Goal: Task Accomplishment & Management: Use online tool/utility

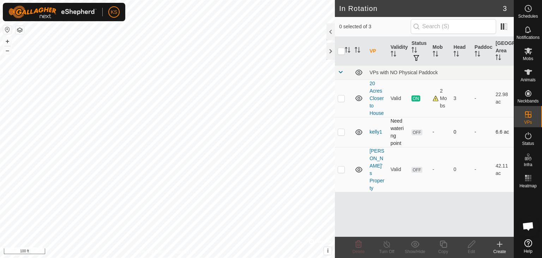
click at [417, 132] on span "OFF" at bounding box center [417, 132] width 11 height 6
drag, startPoint x: 415, startPoint y: 131, endPoint x: 396, endPoint y: 129, distance: 19.5
click at [396, 129] on td "Need watering point" at bounding box center [398, 132] width 21 height 30
click at [340, 132] on p-checkbox at bounding box center [341, 132] width 7 height 6
click at [415, 132] on span "OFF" at bounding box center [417, 132] width 11 height 6
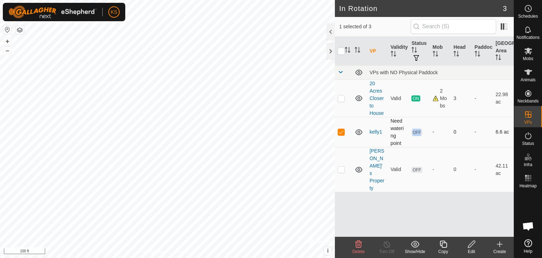
click at [415, 132] on span "OFF" at bounding box center [417, 132] width 11 height 6
click at [339, 131] on p-checkbox at bounding box center [341, 132] width 7 height 6
click at [341, 132] on p-checkbox at bounding box center [341, 132] width 7 height 6
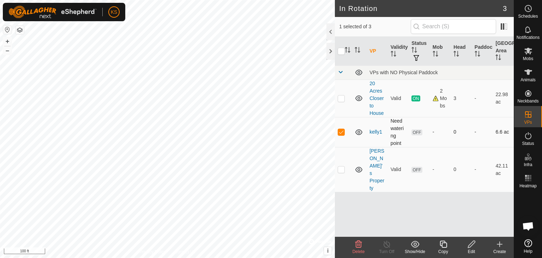
checkbox input "false"
click at [374, 132] on link "kelly1" at bounding box center [376, 132] width 13 height 6
click at [335, 132] on div at bounding box center [167, 129] width 335 height 258
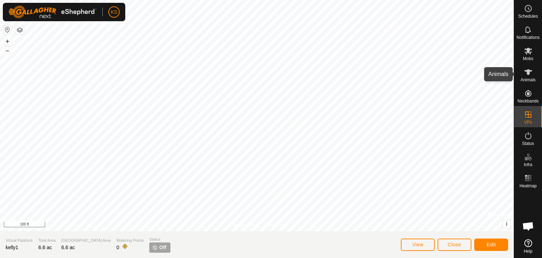
click at [527, 73] on icon at bounding box center [528, 72] width 8 height 8
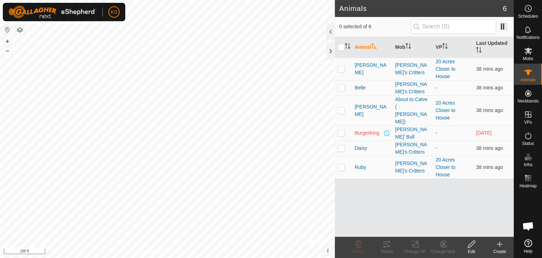
click at [342, 130] on p-checkbox at bounding box center [341, 133] width 7 height 6
checkbox input "true"
click at [385, 245] on icon at bounding box center [387, 244] width 8 height 8
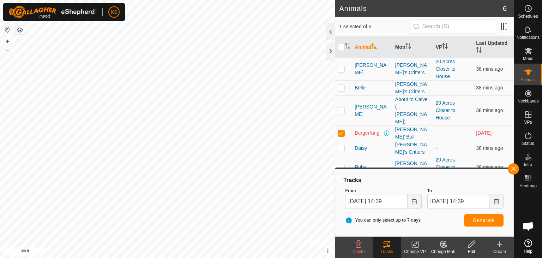
click at [414, 246] on icon at bounding box center [415, 244] width 5 height 5
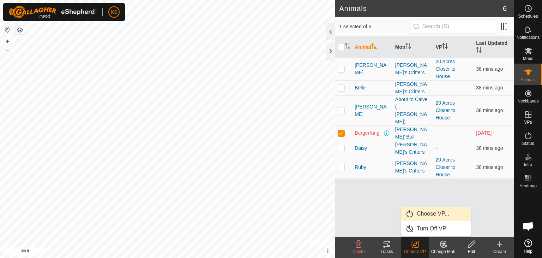
click at [421, 212] on link "Choose VP..." at bounding box center [436, 214] width 70 height 14
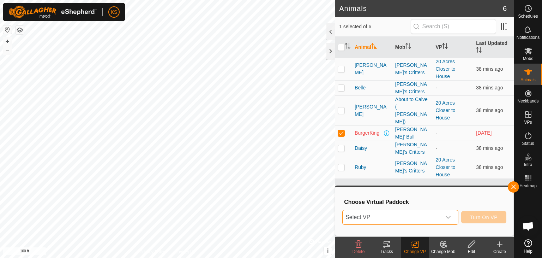
click at [359, 217] on span "Select VP" at bounding box center [392, 217] width 98 height 14
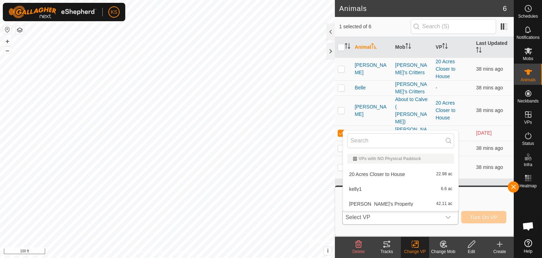
click at [363, 186] on li "kelly1 6.6 ac" at bounding box center [400, 189] width 115 height 14
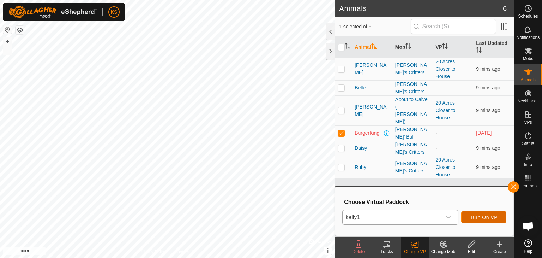
click at [485, 217] on span "Turn On VP" at bounding box center [484, 217] width 28 height 6
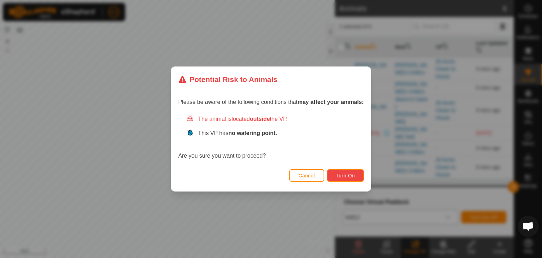
click at [348, 173] on span "Turn On" at bounding box center [345, 176] width 19 height 6
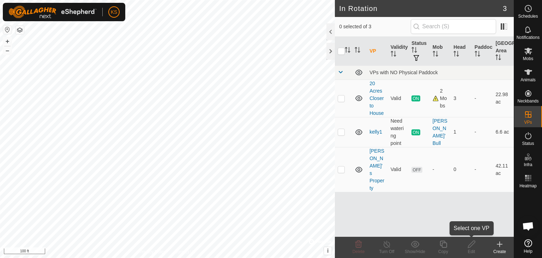
click at [469, 249] on div "Edit" at bounding box center [471, 251] width 28 height 6
checkbox input "true"
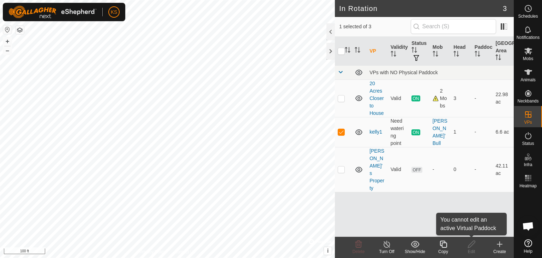
click at [471, 252] on div "Edit" at bounding box center [471, 251] width 28 height 6
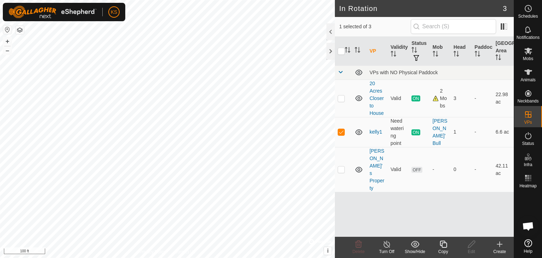
click at [497, 244] on icon at bounding box center [499, 244] width 5 height 0
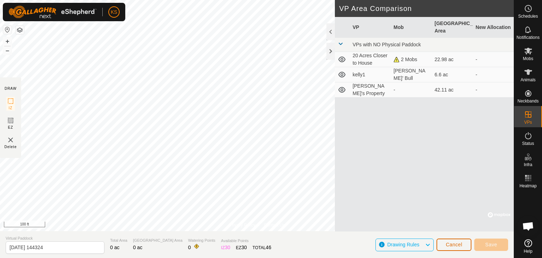
click at [460, 245] on span "Cancel" at bounding box center [454, 244] width 17 height 6
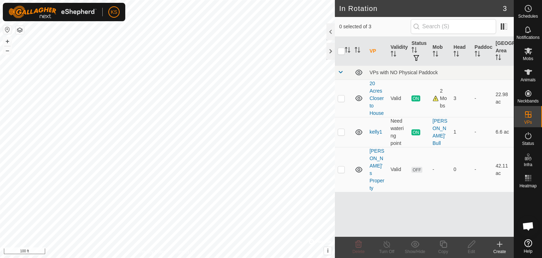
checkbox input "true"
click at [528, 226] on span "Open chat" at bounding box center [528, 227] width 12 height 10
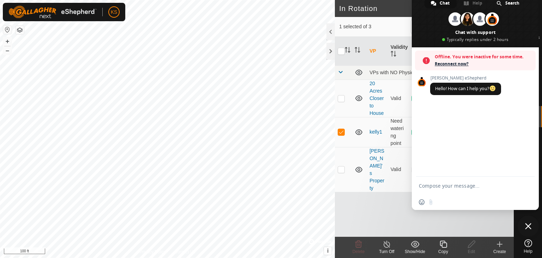
click at [504, 222] on div "VP Validity Status Mob Head Paddock Grazing Area VPs with NO Physical Paddock 2…" at bounding box center [424, 137] width 179 height 200
drag, startPoint x: 498, startPoint y: 50, endPoint x: 516, endPoint y: 34, distance: 24.2
click at [516, 34] on span at bounding box center [475, 20] width 127 height 53
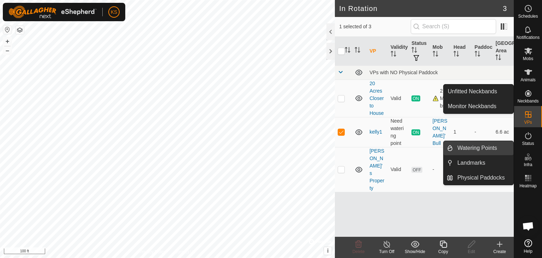
click at [491, 151] on link "Watering Points" at bounding box center [483, 148] width 60 height 14
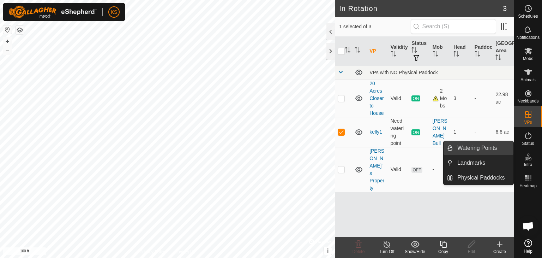
click at [494, 151] on link "Watering Points" at bounding box center [483, 148] width 60 height 14
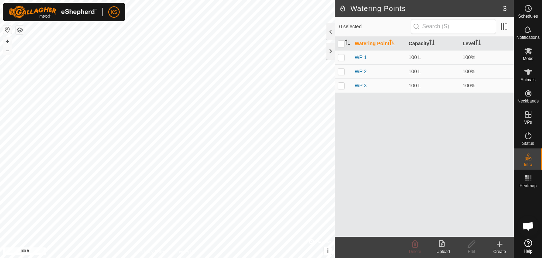
click at [496, 245] on icon at bounding box center [500, 244] width 8 height 8
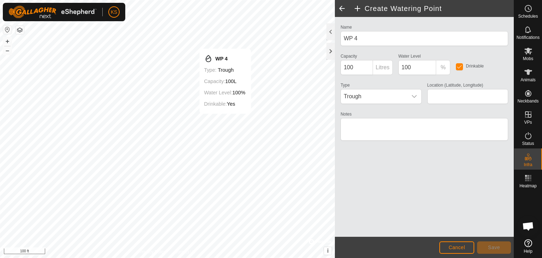
type input "61.503215, -149.788498"
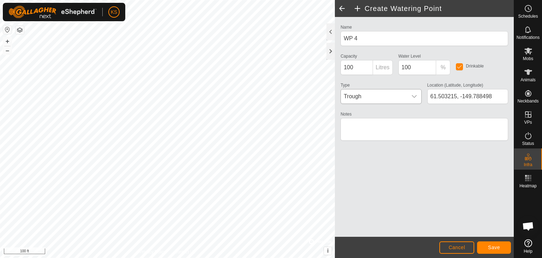
click at [413, 95] on icon "dropdown trigger" at bounding box center [415, 97] width 6 height 6
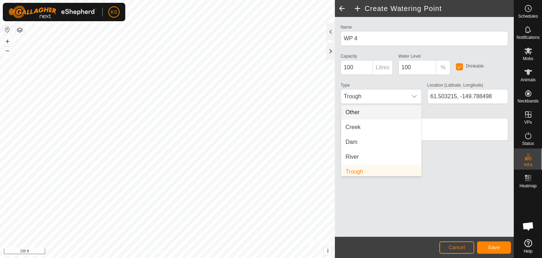
click at [381, 84] on div "Type Trough Other Creek Dam River Trough Bore" at bounding box center [381, 91] width 86 height 23
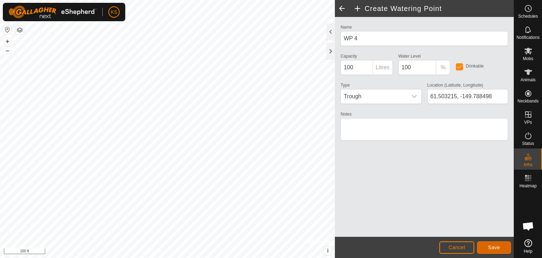
click at [501, 243] on button "Save" at bounding box center [494, 247] width 34 height 12
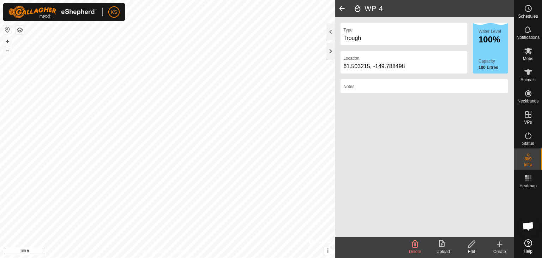
click at [342, 8] on span at bounding box center [342, 8] width 14 height 17
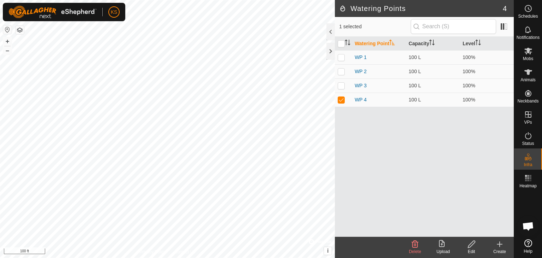
click at [342, 8] on h2 "Watering Points" at bounding box center [421, 8] width 164 height 8
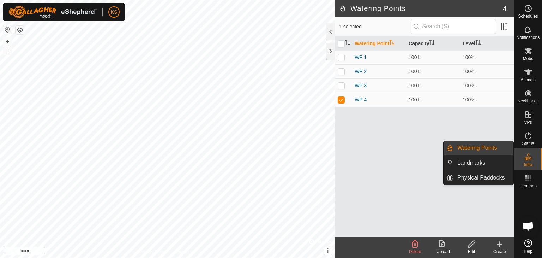
click at [528, 157] on icon at bounding box center [528, 156] width 8 height 8
click at [498, 177] on link "Physical Paddocks" at bounding box center [483, 177] width 60 height 14
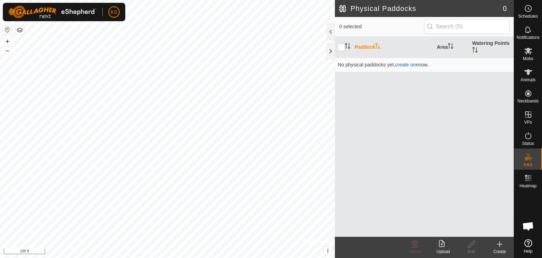
click at [441, 245] on icon at bounding box center [443, 244] width 8 height 8
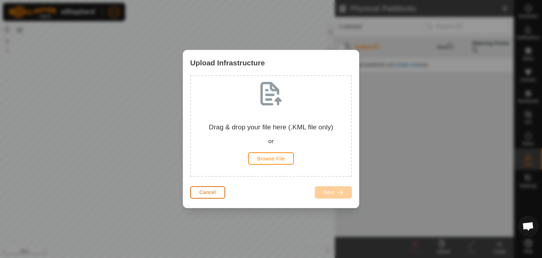
click at [203, 189] on span "Cancel" at bounding box center [207, 192] width 17 height 6
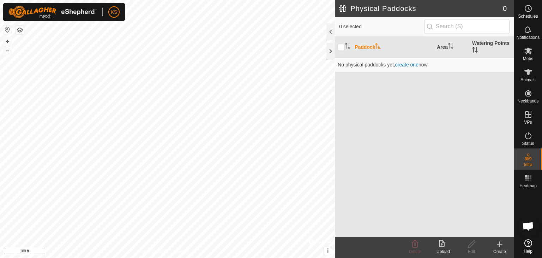
drag, startPoint x: 336, startPoint y: 105, endPoint x: 528, endPoint y: 74, distance: 194.8
click at [528, 74] on icon at bounding box center [529, 72] width 8 height 6
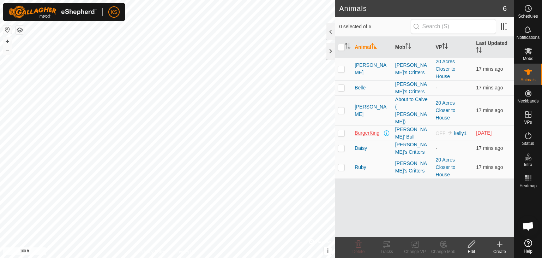
click at [368, 129] on span "BurgerKing" at bounding box center [367, 132] width 25 height 7
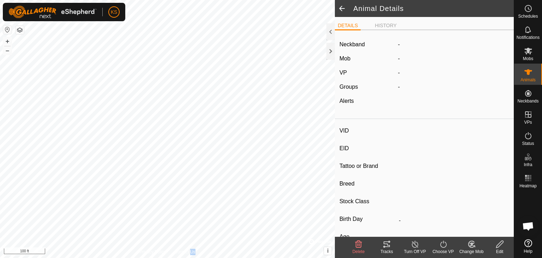
type input "BurgerKing"
type input "-"
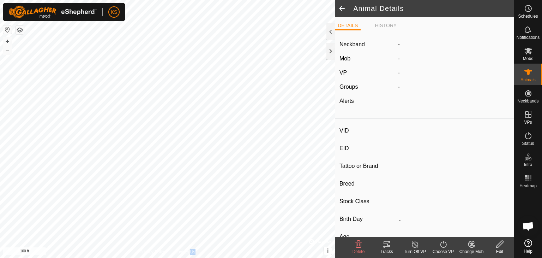
type input "Empty"
type input "0 kg"
type input "-"
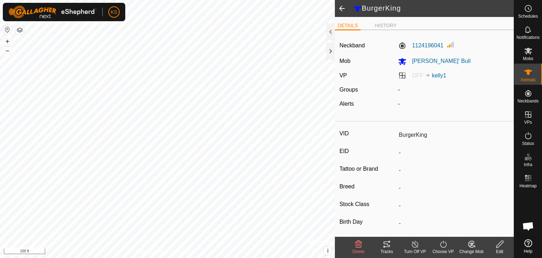
click at [388, 247] on icon at bounding box center [387, 244] width 8 height 8
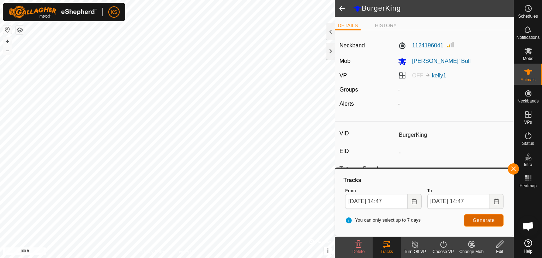
click at [469, 221] on button "Generate" at bounding box center [484, 220] width 40 height 12
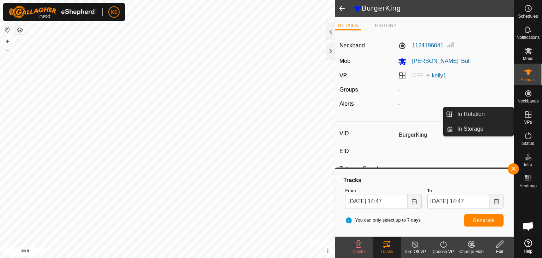
click at [529, 115] on icon at bounding box center [528, 114] width 6 height 6
click at [525, 117] on icon at bounding box center [528, 114] width 6 height 6
click at [529, 116] on icon at bounding box center [528, 114] width 8 height 8
drag, startPoint x: 529, startPoint y: 116, endPoint x: 537, endPoint y: 119, distance: 8.1
click at [537, 119] on div "VPs" at bounding box center [528, 116] width 28 height 21
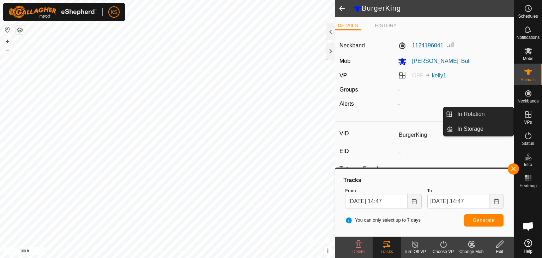
click at [530, 116] on icon at bounding box center [528, 114] width 8 height 8
click at [492, 113] on link "In Rotation" at bounding box center [483, 114] width 60 height 14
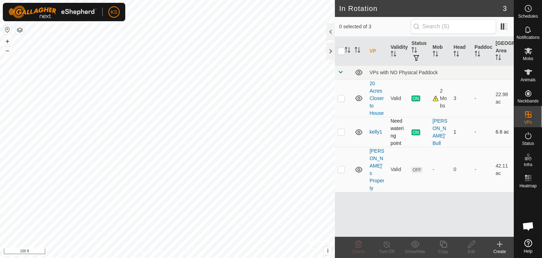
drag, startPoint x: 395, startPoint y: 131, endPoint x: 341, endPoint y: 130, distance: 54.4
click at [341, 130] on p-checkbox at bounding box center [341, 132] width 7 height 6
checkbox input "true"
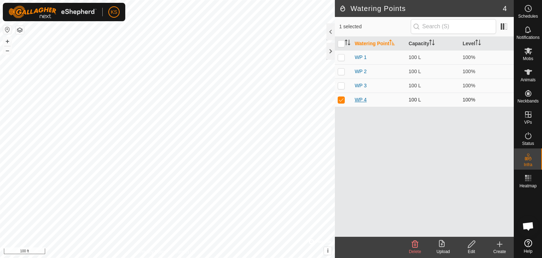
click at [360, 99] on link "WP 4" at bounding box center [361, 100] width 12 height 6
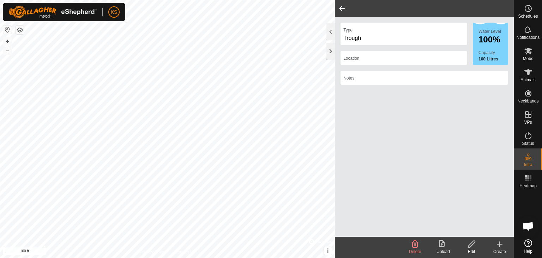
click at [360, 99] on div "Type Trough Location Water Level 100% Capacity 100 Litres Notes" at bounding box center [424, 127] width 179 height 220
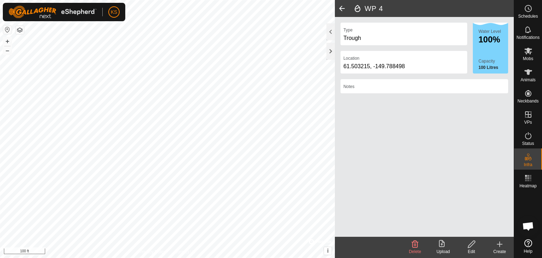
click at [375, 66] on div "61.503215, -149.788498" at bounding box center [403, 66] width 121 height 8
click at [340, 7] on span at bounding box center [342, 8] width 14 height 17
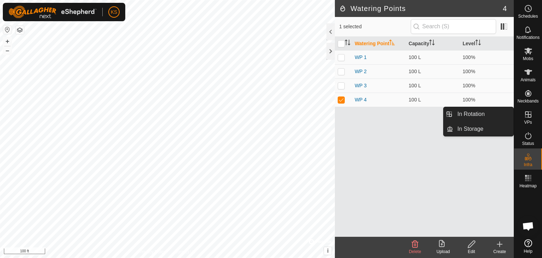
click at [528, 115] on icon at bounding box center [528, 114] width 6 height 6
click at [494, 118] on link "In Rotation" at bounding box center [483, 114] width 60 height 14
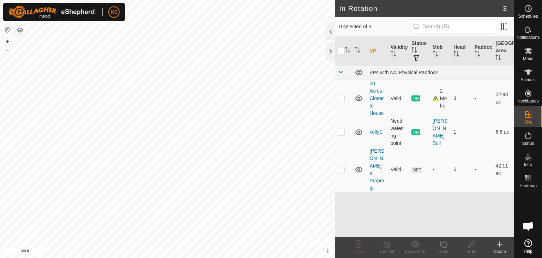
click at [372, 131] on link "kelly1" at bounding box center [376, 132] width 13 height 6
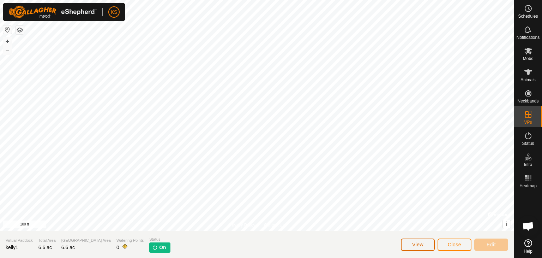
click at [410, 247] on button "View" at bounding box center [418, 244] width 34 height 12
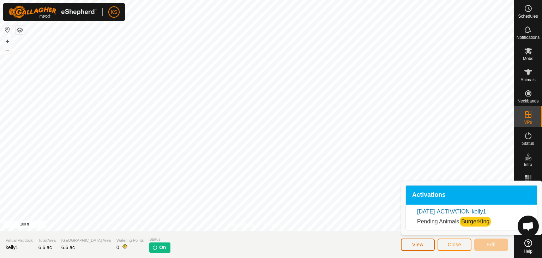
click at [410, 247] on button "View" at bounding box center [418, 244] width 34 height 12
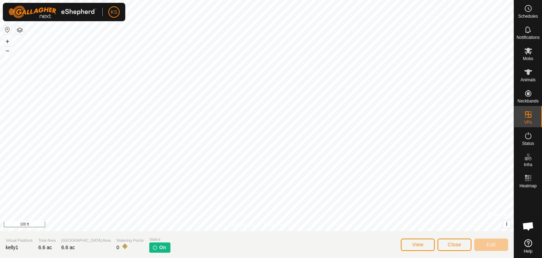
click at [341, 239] on div "Privacy Policy Contact Us WP 4 Type: trough Capacity: 100L Water Level: 100% Dr…" at bounding box center [257, 129] width 514 height 258
